Goal: Task Accomplishment & Management: Manage account settings

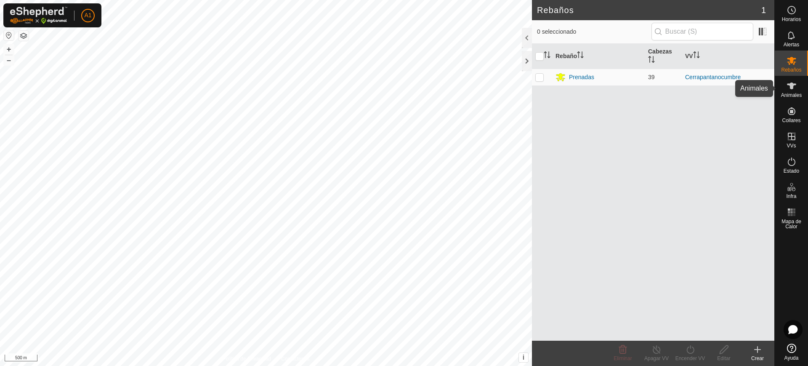
click at [797, 98] on div "Animales" at bounding box center [790, 88] width 33 height 25
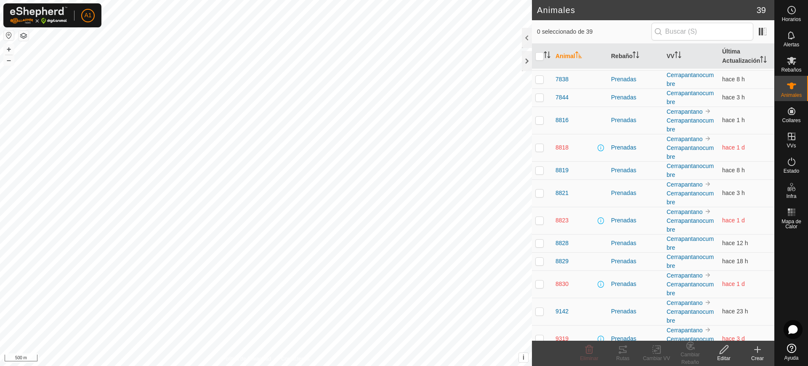
scroll to position [527, 0]
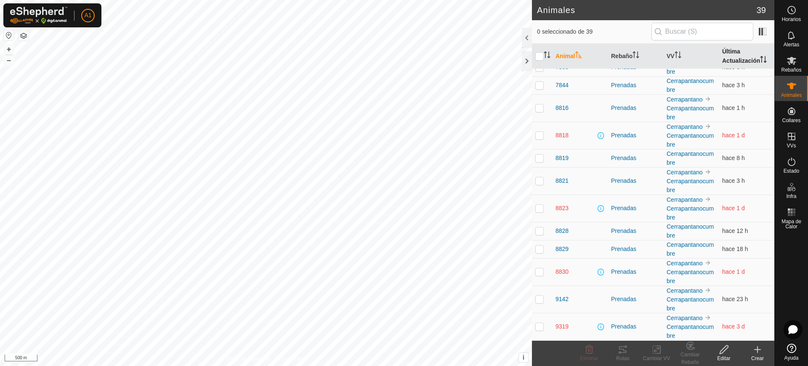
click at [760, 57] on icon "Activar para ordenar" at bounding box center [761, 57] width 3 height 2
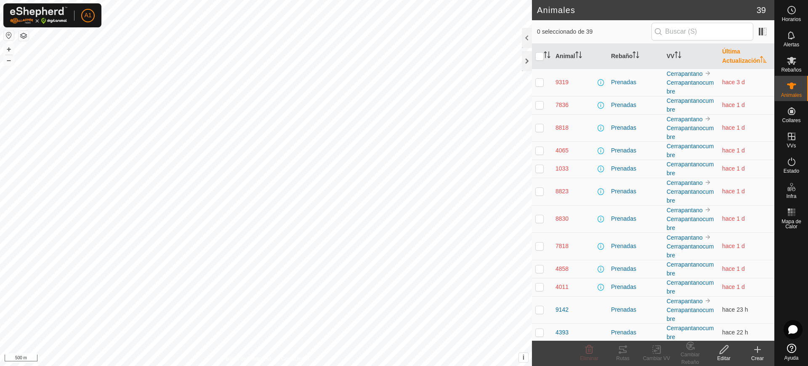
click at [8, 34] on button "button" at bounding box center [9, 35] width 10 height 10
click at [729, 59] on th "Última Actualización" at bounding box center [746, 56] width 56 height 25
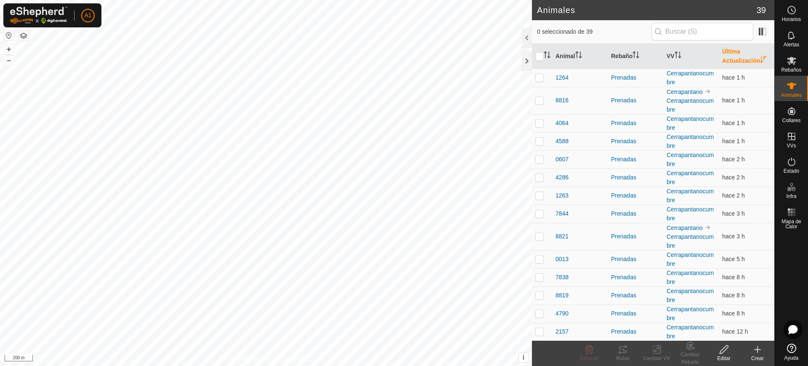
click at [729, 59] on th "Última Actualización" at bounding box center [746, 56] width 56 height 25
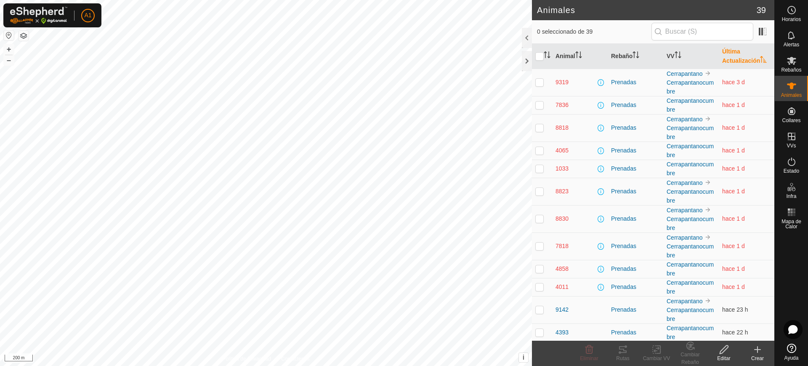
click at [545, 78] on td at bounding box center [542, 82] width 20 height 27
checkbox input "true"
click at [796, 169] on span "Estado" at bounding box center [791, 170] width 16 height 5
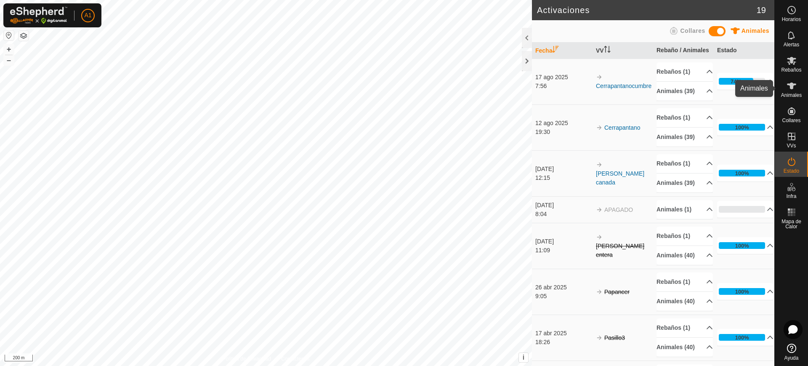
click at [796, 76] on div "Animales" at bounding box center [790, 88] width 33 height 25
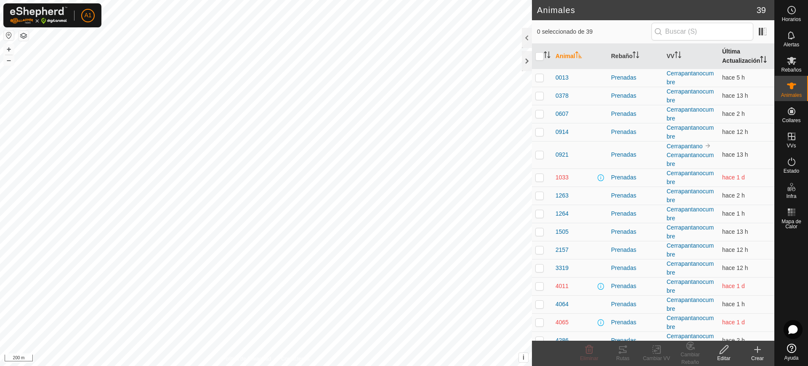
click at [729, 59] on th "Última Actualización" at bounding box center [746, 56] width 56 height 25
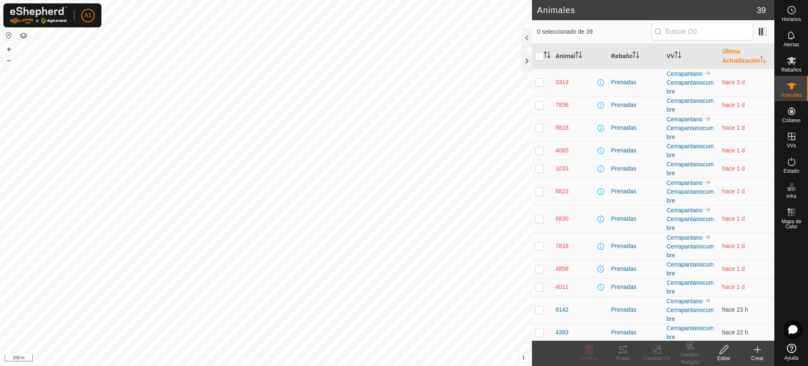
click at [729, 59] on th "Última Actualización" at bounding box center [746, 56] width 56 height 25
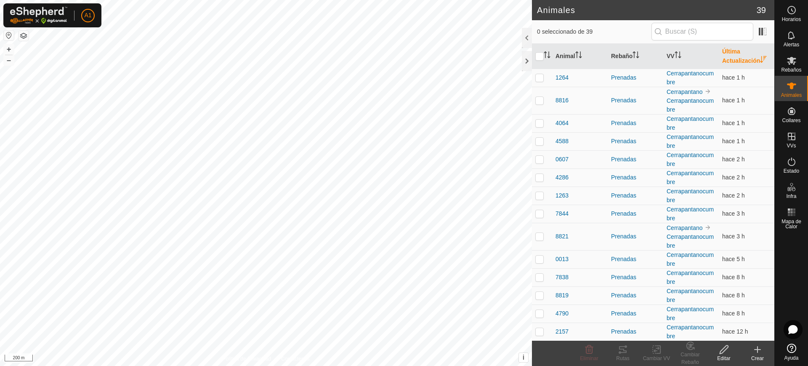
click at [729, 59] on th "Última Actualización" at bounding box center [746, 56] width 56 height 25
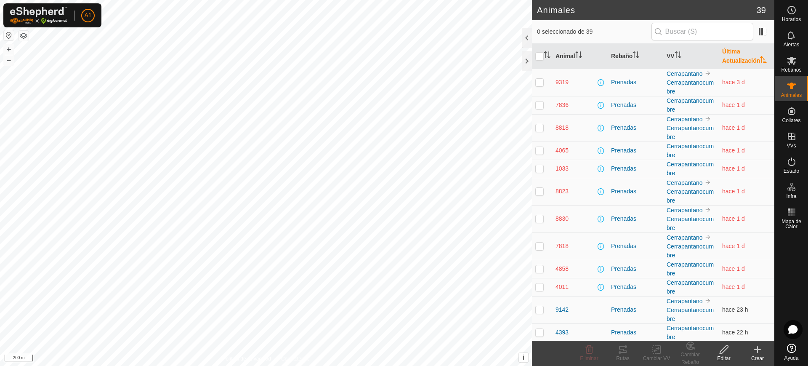
click at [729, 59] on th "Última Actualización" at bounding box center [746, 56] width 56 height 25
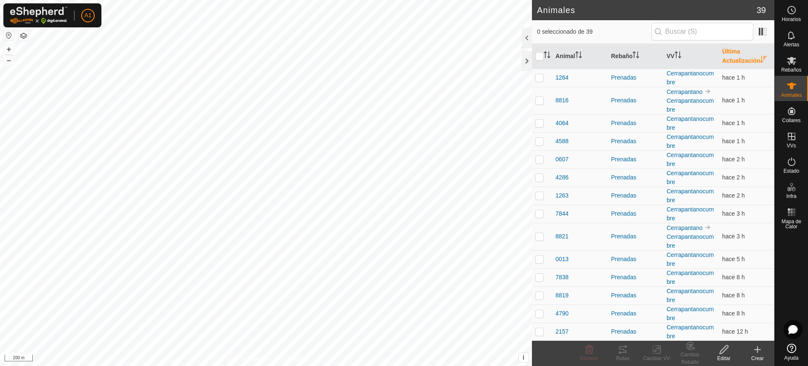
click at [743, 57] on th "Última Actualización" at bounding box center [746, 56] width 56 height 25
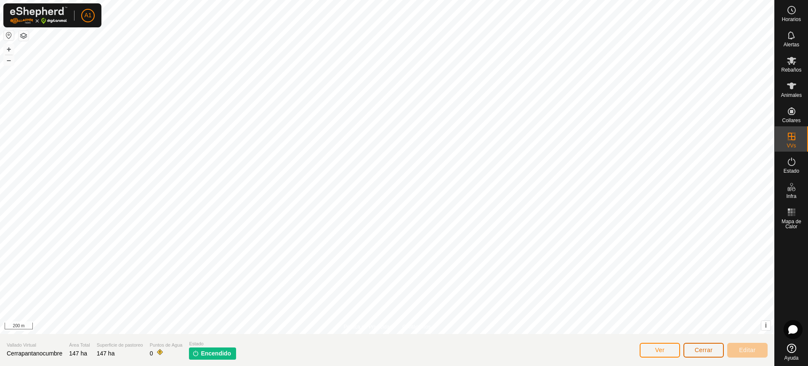
click at [698, 347] on span "Cerrar" at bounding box center [703, 349] width 18 height 7
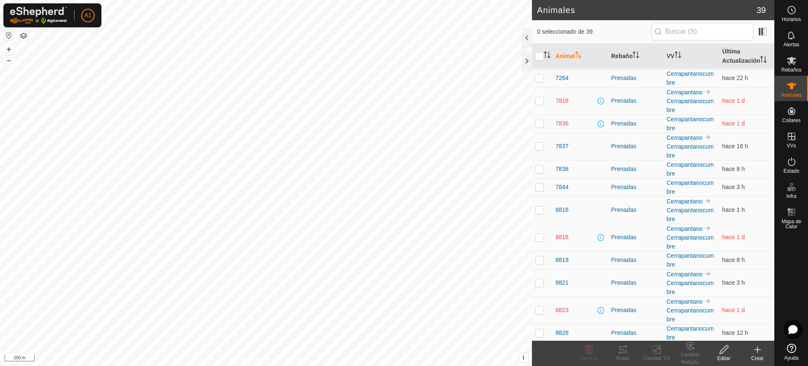
scroll to position [527, 0]
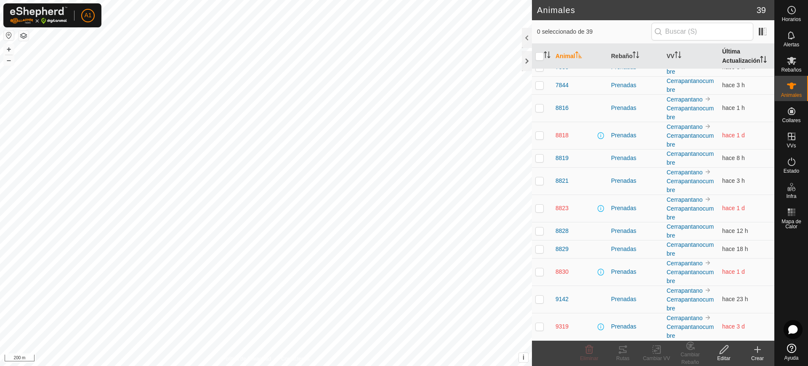
click at [742, 56] on th "Última Actualización" at bounding box center [746, 56] width 56 height 25
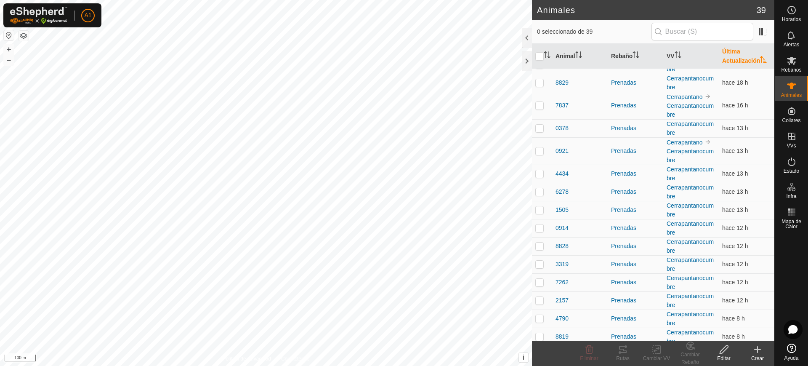
scroll to position [0, 0]
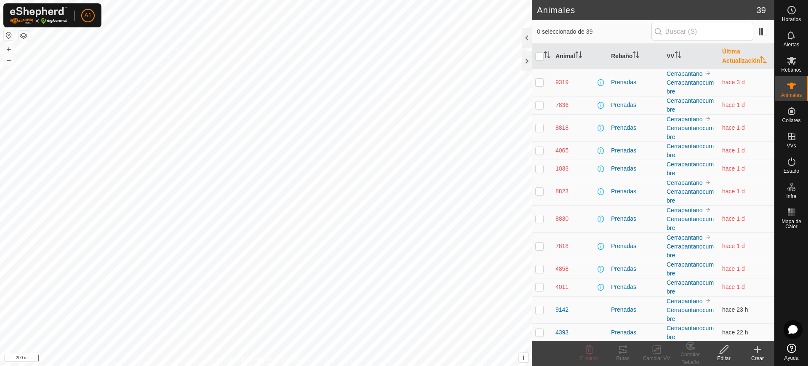
click at [538, 287] on p-checkbox at bounding box center [539, 286] width 8 height 7
click at [538, 286] on p-checkbox at bounding box center [539, 286] width 8 height 7
checkbox input "false"
click at [674, 53] on icon "Activar para ordenar" at bounding box center [677, 54] width 7 height 7
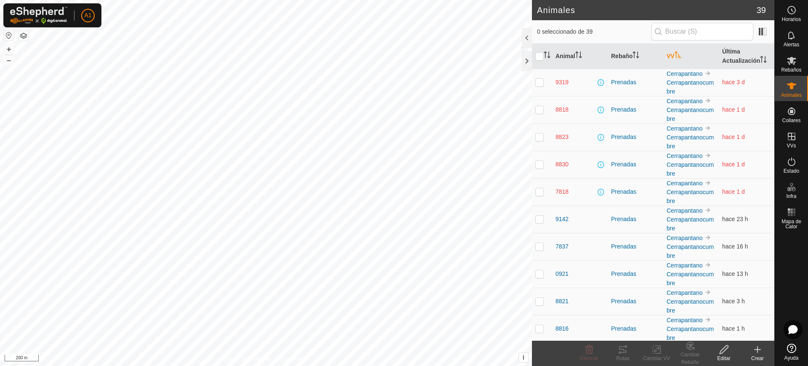
click at [674, 53] on icon "Activar para ordenar" at bounding box center [677, 54] width 7 height 7
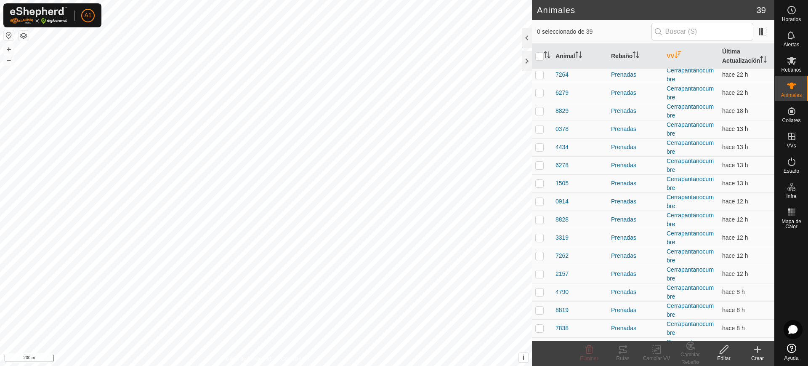
scroll to position [112, 0]
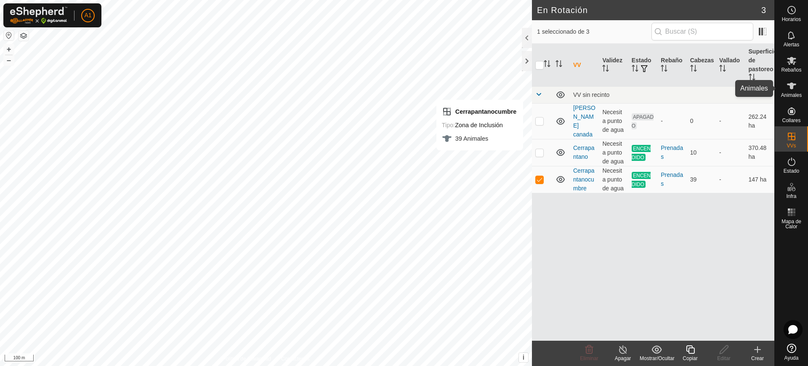
click at [776, 98] on div "Animales" at bounding box center [790, 88] width 33 height 25
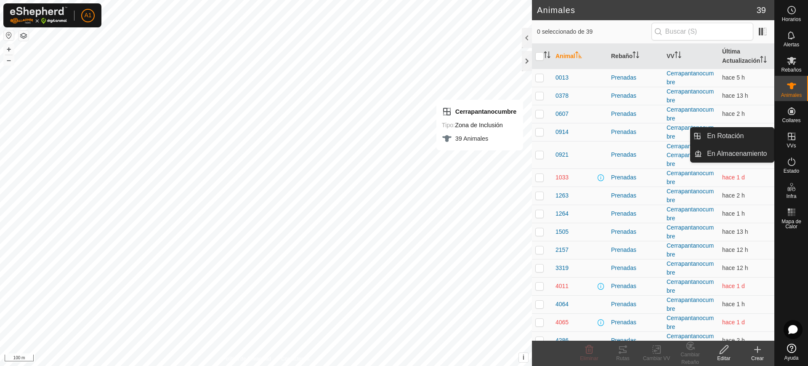
click at [795, 126] on div "VVs" at bounding box center [790, 138] width 33 height 25
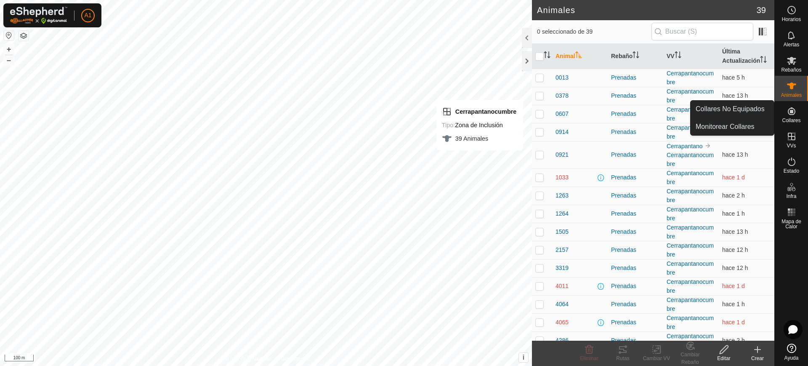
click at [791, 118] on span "Collares" at bounding box center [791, 120] width 19 height 5
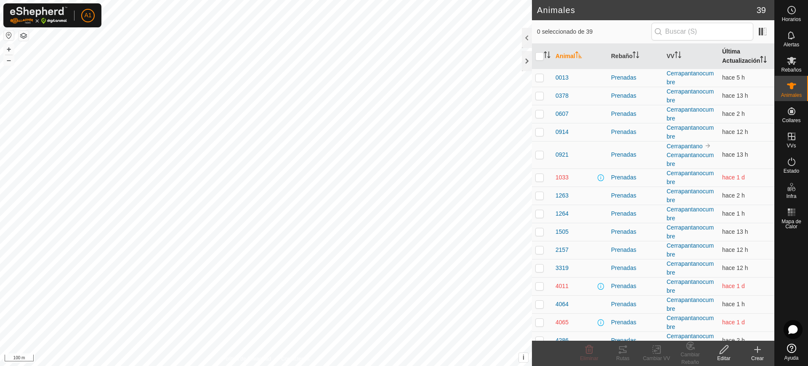
click at [740, 57] on th "Última Actualización" at bounding box center [746, 56] width 56 height 25
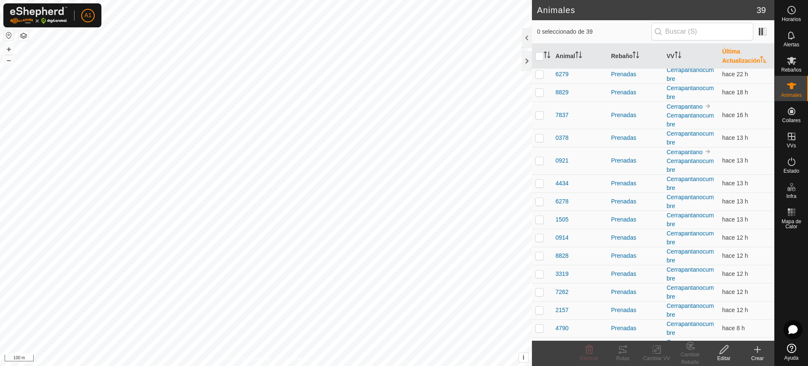
scroll to position [527, 0]
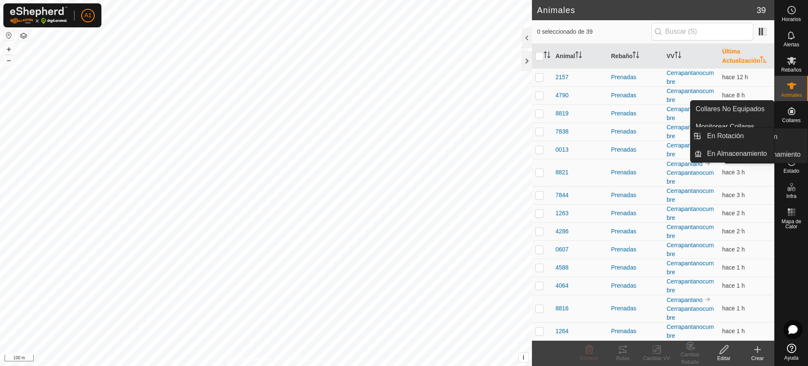
click at [793, 163] on icon at bounding box center [791, 161] width 10 height 10
